Goal: Navigation & Orientation: Find specific page/section

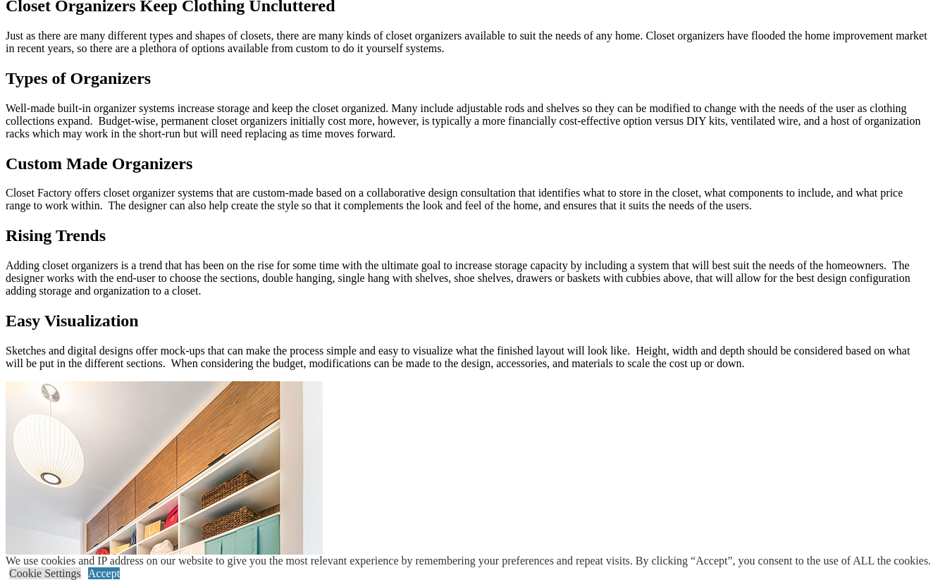
scroll to position [1022, 0]
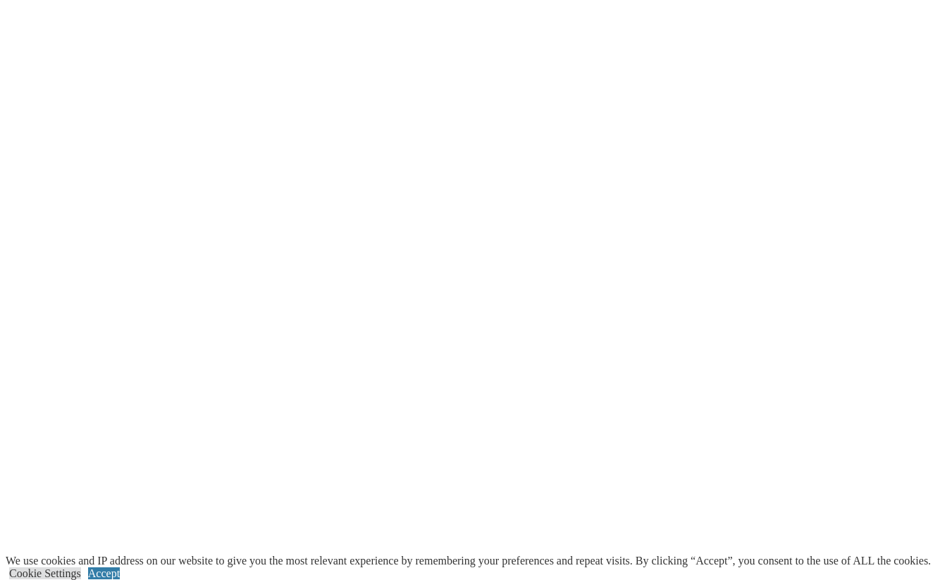
scroll to position [2409, 0]
